Goal: Find specific page/section: Find specific page/section

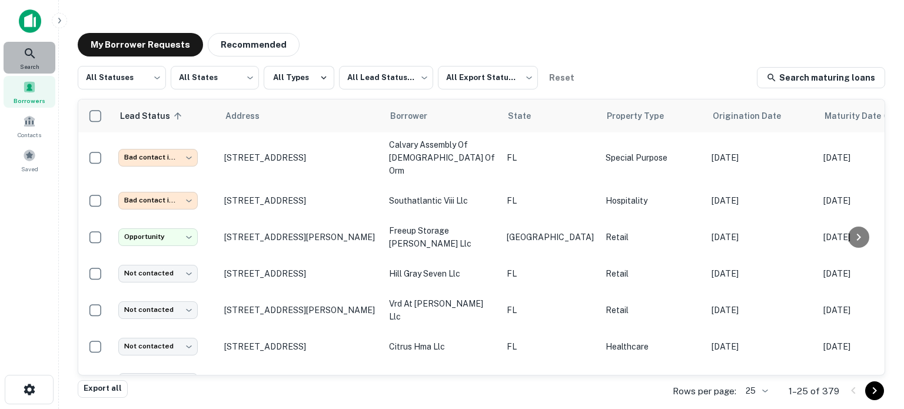
click at [29, 51] on icon at bounding box center [30, 53] width 14 height 14
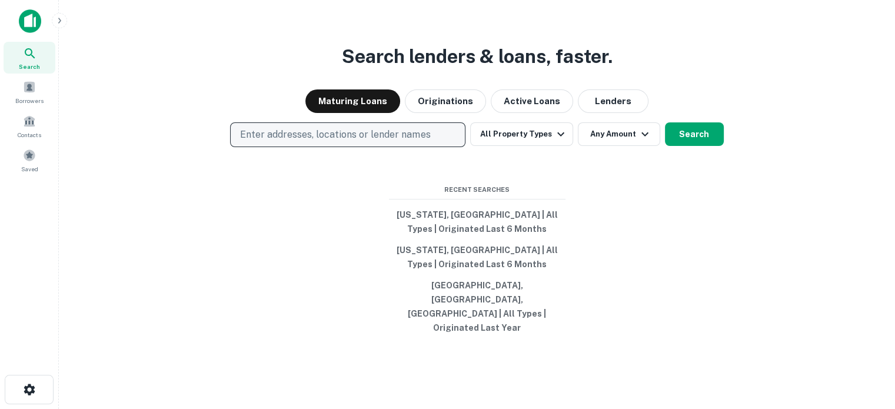
click at [322, 142] on p "Enter addresses, locations or lender names" at bounding box center [335, 135] width 190 height 14
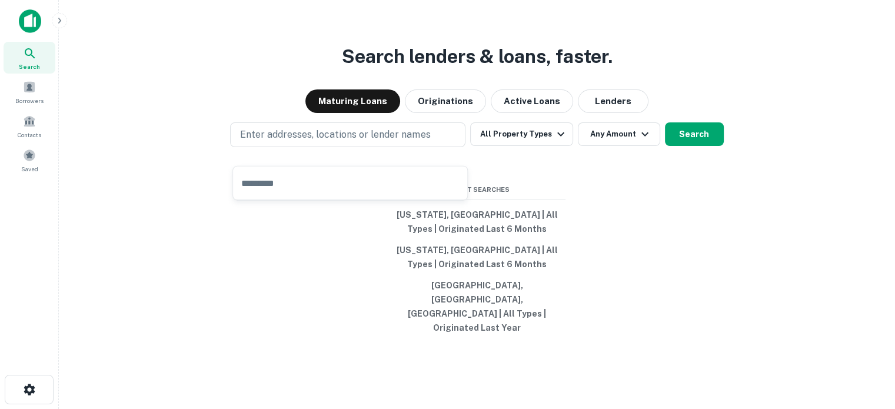
click at [319, 24] on div "Search lenders & loans, faster. Maturing Loans Originations Active Loans Lender…" at bounding box center [477, 223] width 818 height 409
